Goal: Navigation & Orientation: Find specific page/section

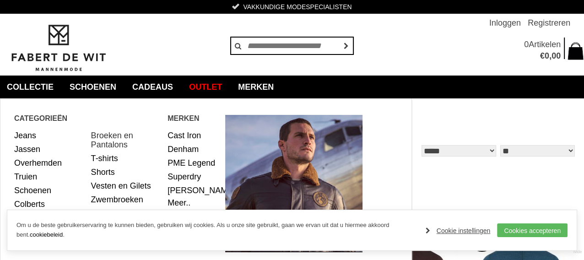
click at [107, 136] on link "Broeken en Pantalons" at bounding box center [126, 140] width 70 height 23
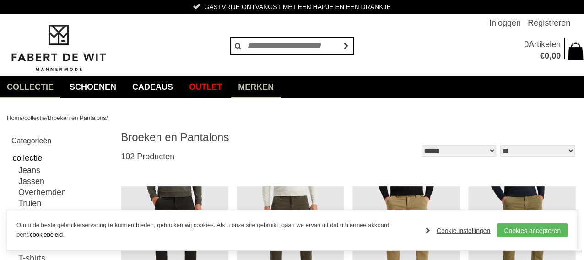
click at [266, 85] on link "Merken" at bounding box center [255, 86] width 49 height 23
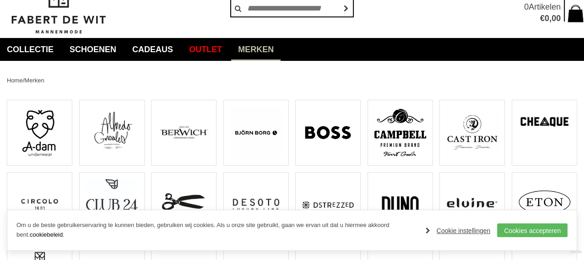
scroll to position [46, 0]
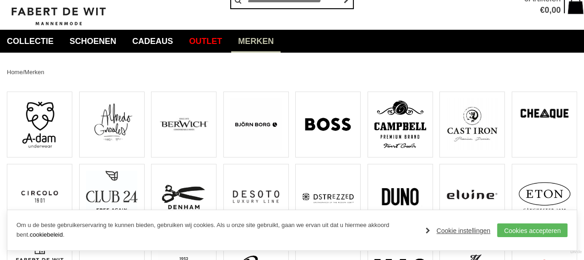
click at [397, 118] on img at bounding box center [400, 124] width 52 height 52
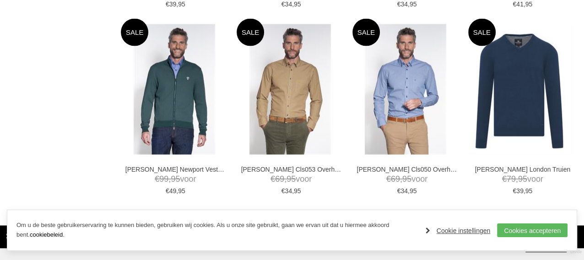
scroll to position [1509, 0]
